Goal: Transaction & Acquisition: Purchase product/service

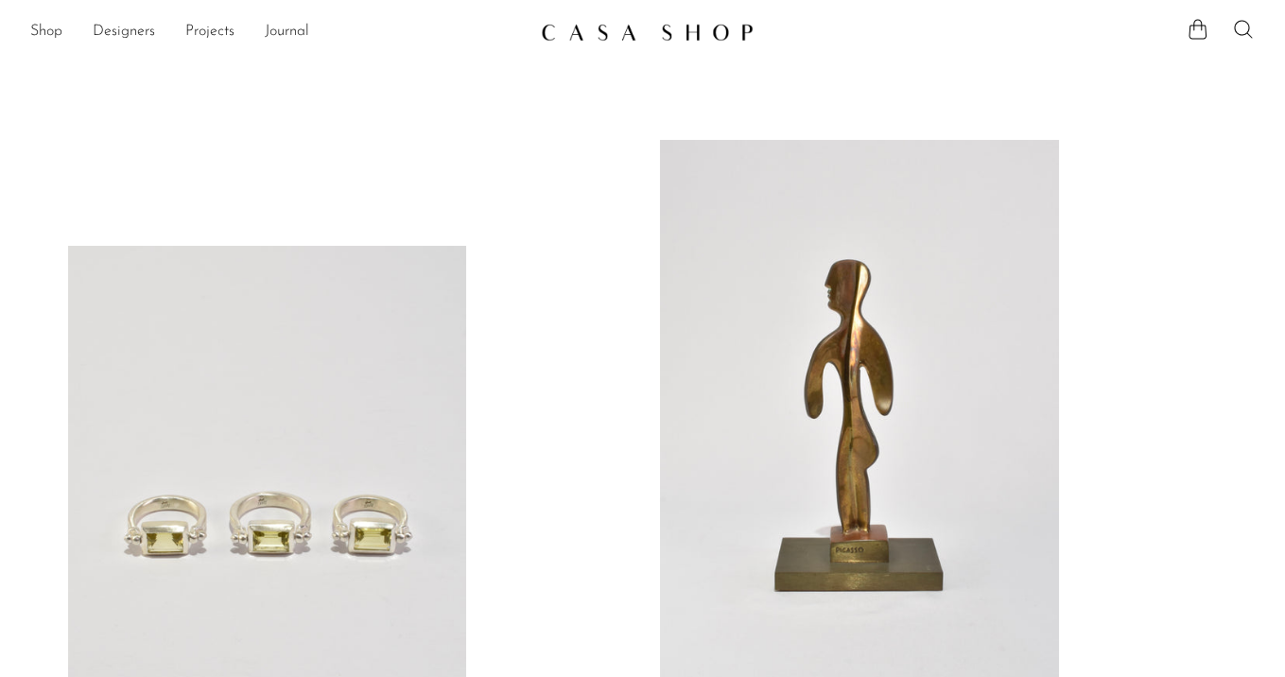
click at [1246, 23] on icon at bounding box center [1243, 29] width 18 height 18
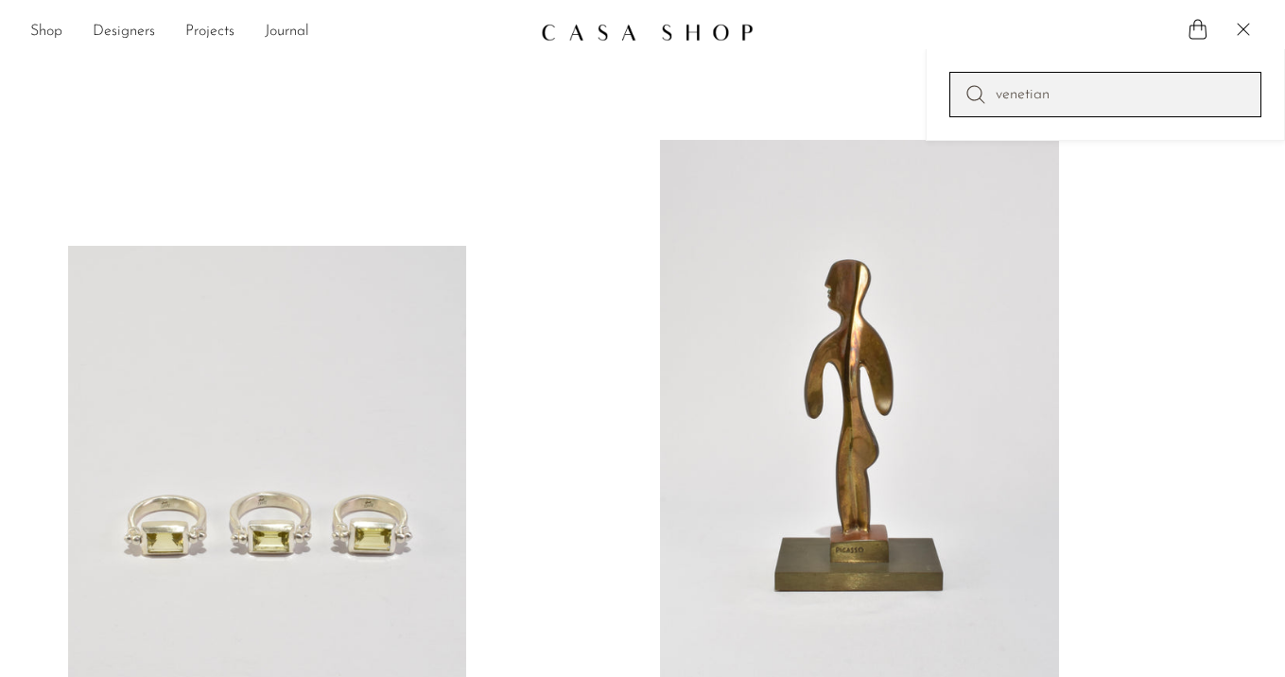
type input "venetian"
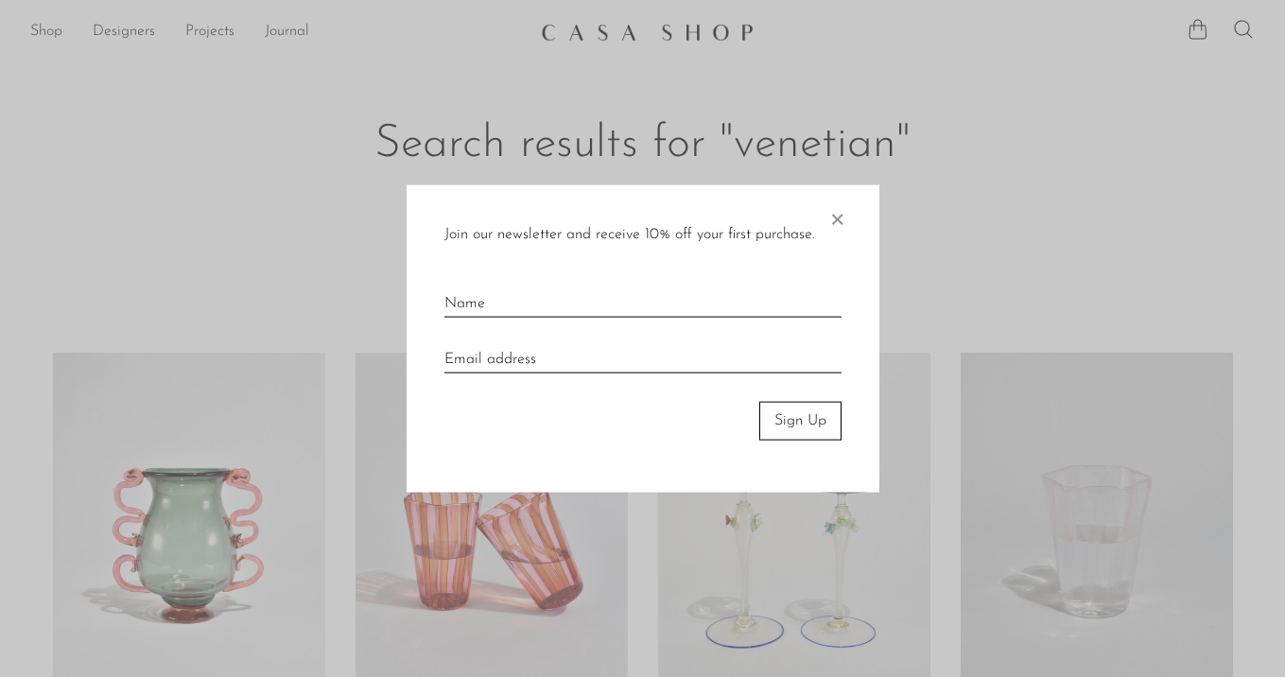
click at [845, 210] on span "×" at bounding box center [836, 215] width 19 height 61
